Goal: Check status: Check status

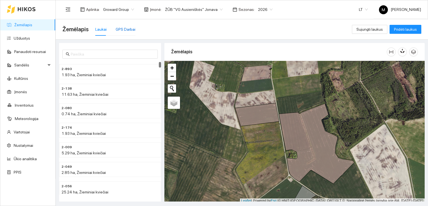
click at [122, 30] on div "GPS Darbai" at bounding box center [126, 29] width 20 height 6
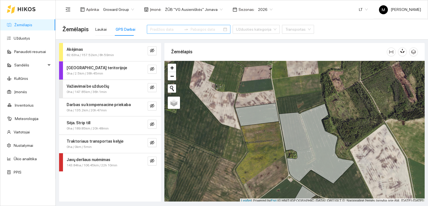
click at [170, 29] on input at bounding box center [165, 29] width 31 height 6
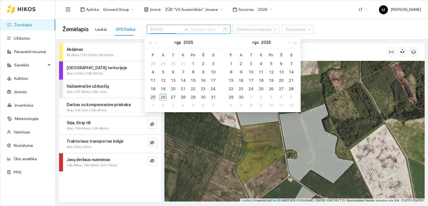
type input "[DATE]"
click at [152, 96] on div "25" at bounding box center [153, 97] width 7 height 7
type input "[DATE]"
click at [155, 97] on div "25" at bounding box center [153, 97] width 7 height 7
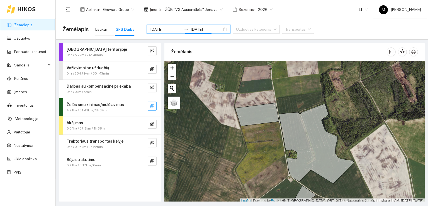
click at [154, 106] on icon "eye-invisible" at bounding box center [152, 106] width 4 height 4
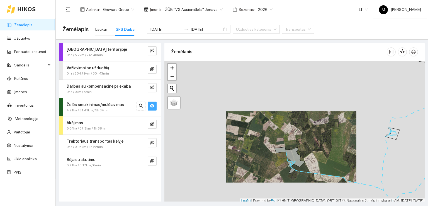
scroll to position [1, 0]
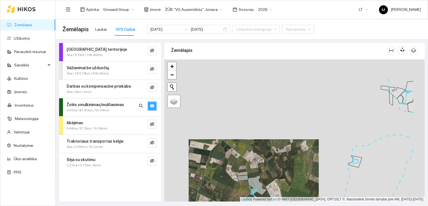
drag, startPoint x: 298, startPoint y: 134, endPoint x: 260, endPoint y: 163, distance: 48.1
click at [260, 163] on div at bounding box center [294, 130] width 260 height 142
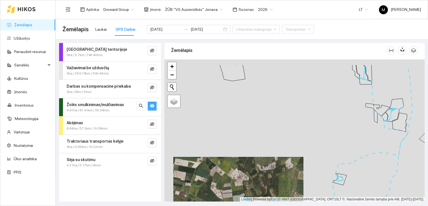
drag, startPoint x: 344, startPoint y: 140, endPoint x: 309, endPoint y: 187, distance: 59.0
click at [309, 187] on div at bounding box center [294, 130] width 260 height 142
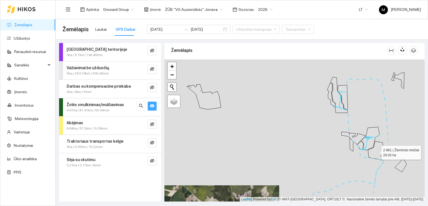
drag, startPoint x: 371, startPoint y: 157, endPoint x: 341, endPoint y: 168, distance: 31.7
click at [368, 160] on icon at bounding box center [375, 150] width 15 height 19
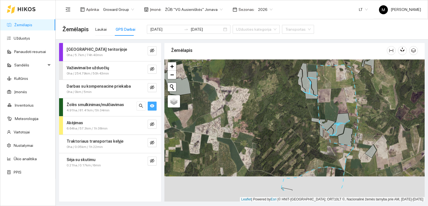
drag, startPoint x: 330, startPoint y: 174, endPoint x: 322, endPoint y: 118, distance: 56.3
click at [322, 118] on div at bounding box center [294, 130] width 260 height 142
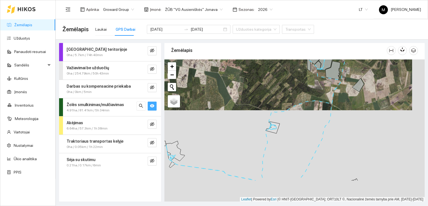
drag, startPoint x: 322, startPoint y: 152, endPoint x: 315, endPoint y: 109, distance: 43.4
click at [315, 111] on div at bounding box center [294, 130] width 260 height 142
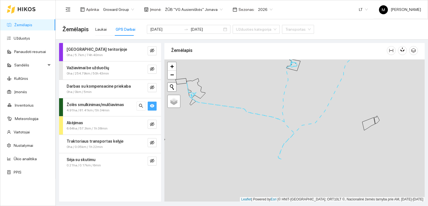
drag, startPoint x: 276, startPoint y: 165, endPoint x: 300, endPoint y: 106, distance: 63.2
click at [300, 106] on div at bounding box center [294, 130] width 260 height 142
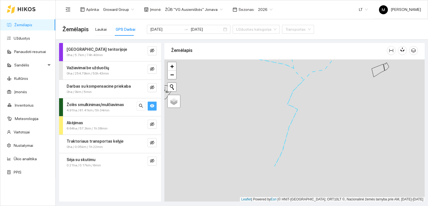
drag, startPoint x: 299, startPoint y: 143, endPoint x: 306, endPoint y: 96, distance: 46.9
click at [306, 96] on div at bounding box center [294, 130] width 260 height 142
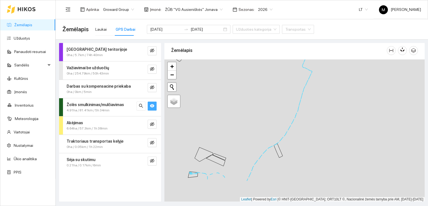
drag, startPoint x: 260, startPoint y: 180, endPoint x: 291, endPoint y: 108, distance: 78.3
click at [282, 143] on icon at bounding box center [278, 150] width 9 height 14
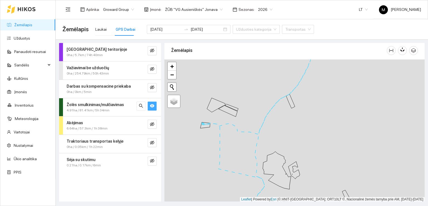
drag, startPoint x: 284, startPoint y: 171, endPoint x: 258, endPoint y: 110, distance: 65.7
click at [263, 151] on icon at bounding box center [277, 170] width 28 height 38
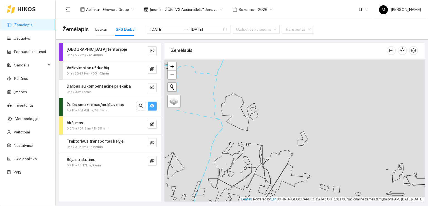
drag, startPoint x: 287, startPoint y: 140, endPoint x: 256, endPoint y: 126, distance: 33.9
click at [256, 126] on div at bounding box center [294, 130] width 260 height 142
